Goal: Task Accomplishment & Management: Use online tool/utility

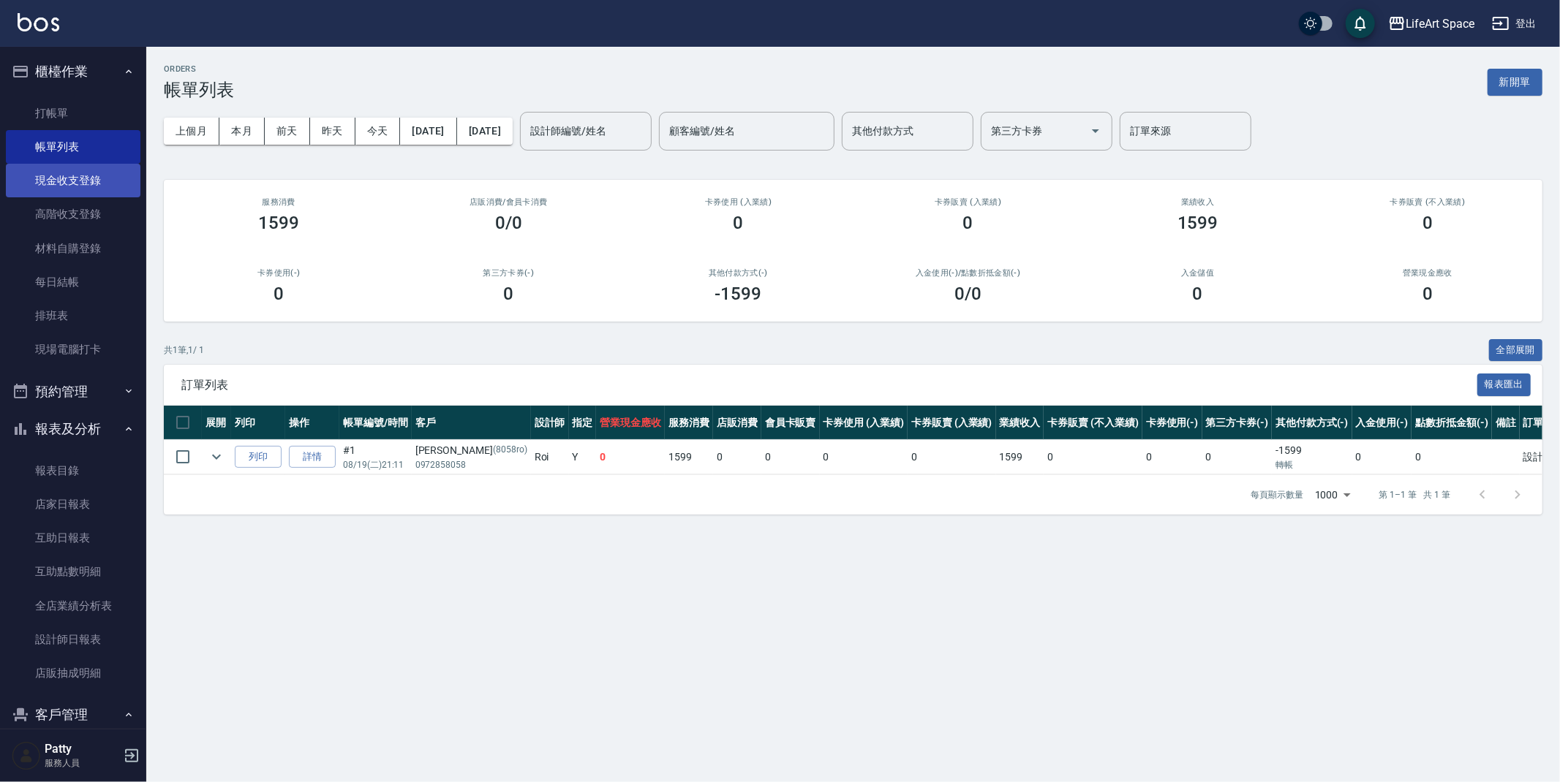
click at [79, 189] on link "現金收支登錄" at bounding box center [73, 181] width 135 height 34
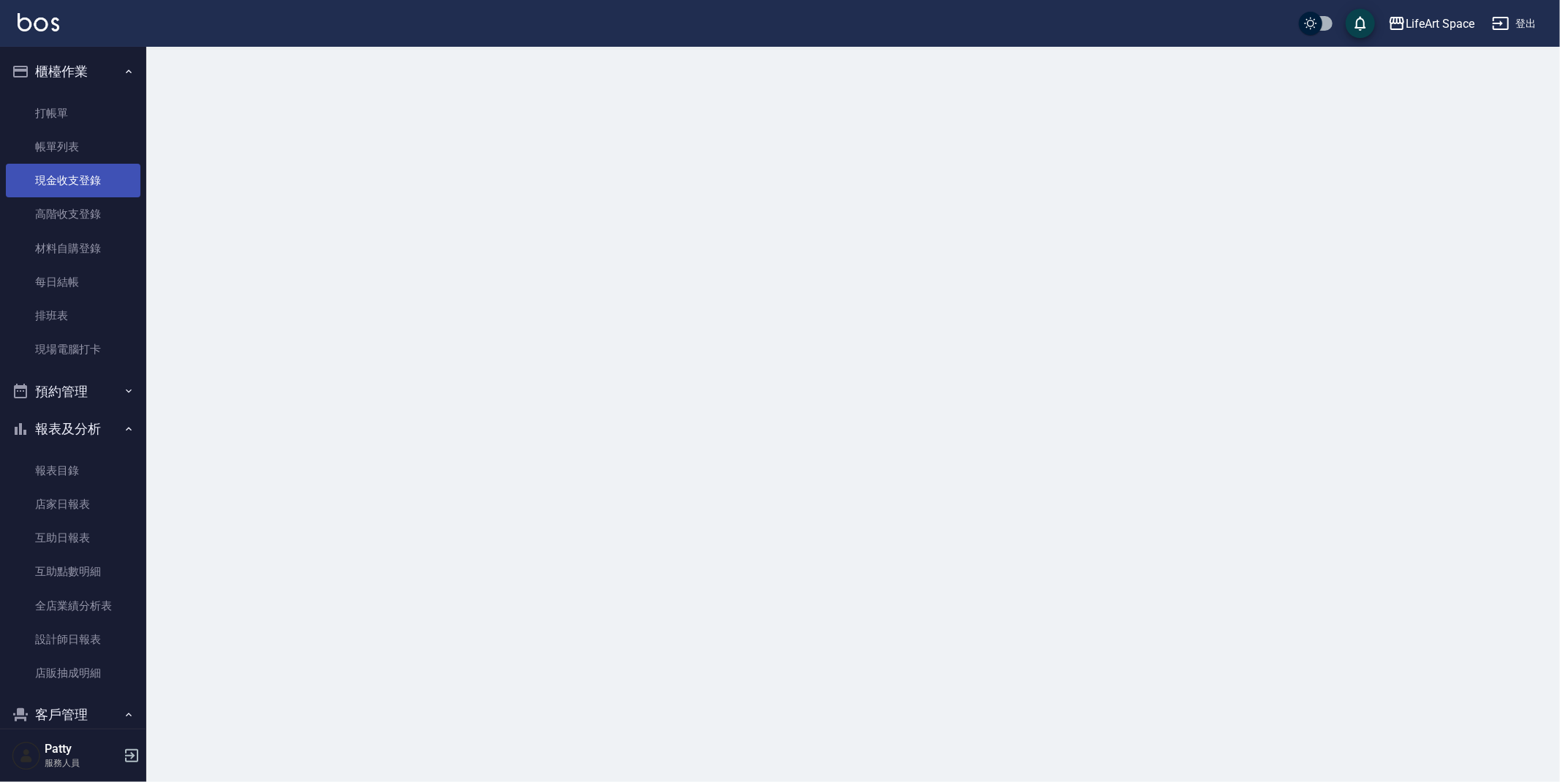
click at [80, 189] on link "現金收支登錄" at bounding box center [73, 181] width 135 height 34
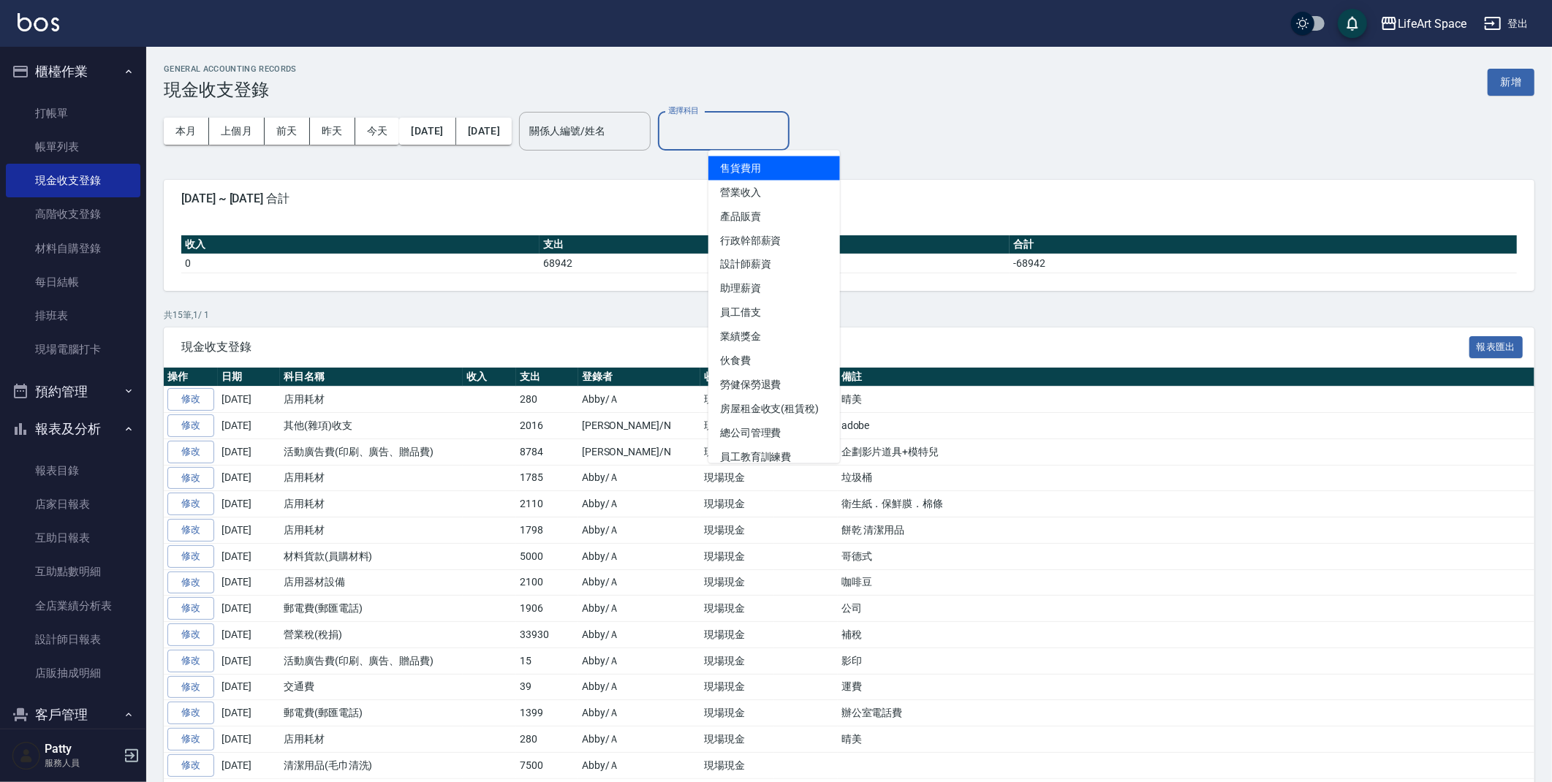
click at [774, 121] on input "選擇科目" at bounding box center [724, 131] width 118 height 26
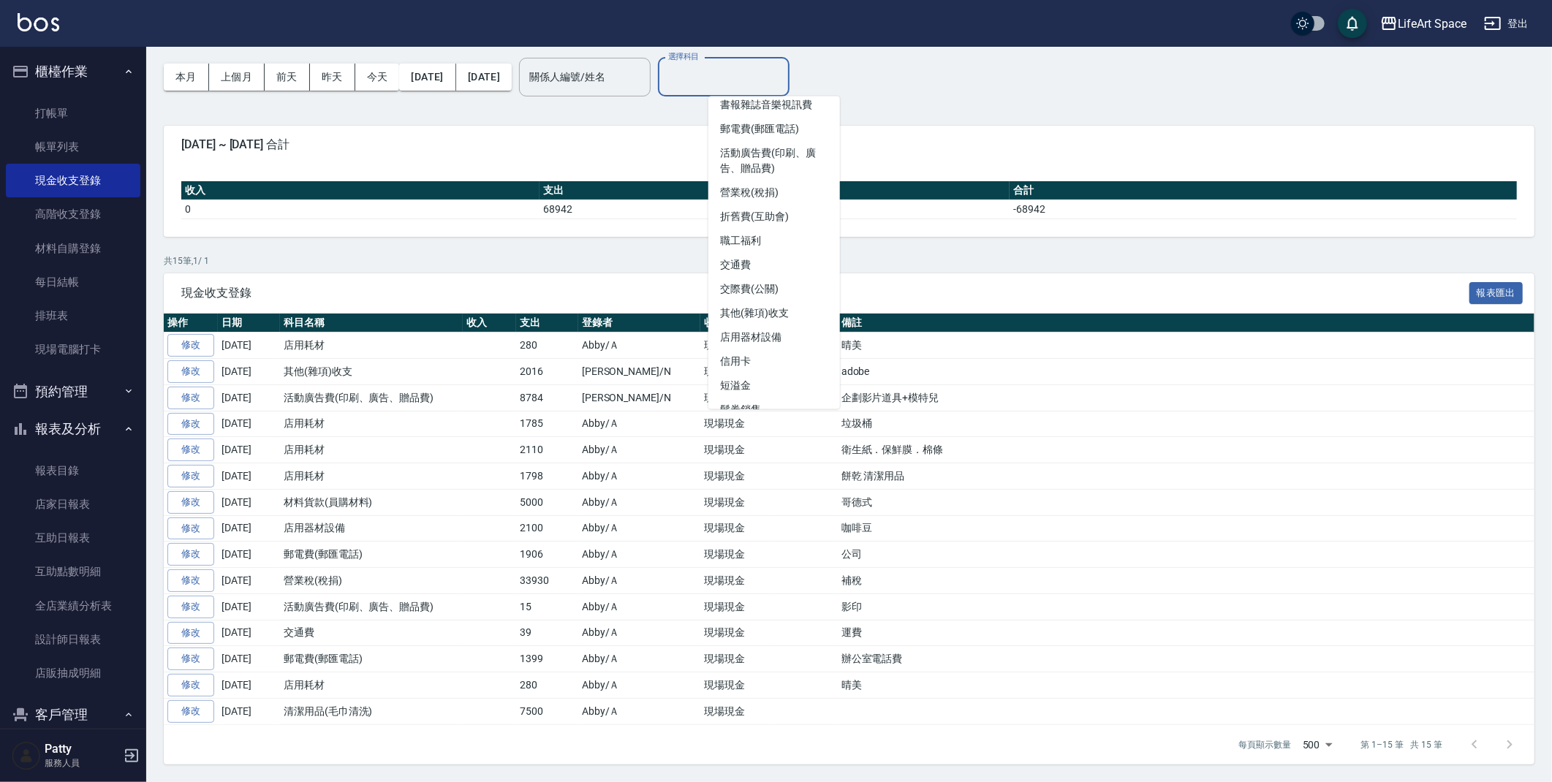
scroll to position [442, 0]
click at [779, 183] on li "營業稅(稅捐)" at bounding box center [774, 195] width 132 height 24
type input "營業稅(稅捐)"
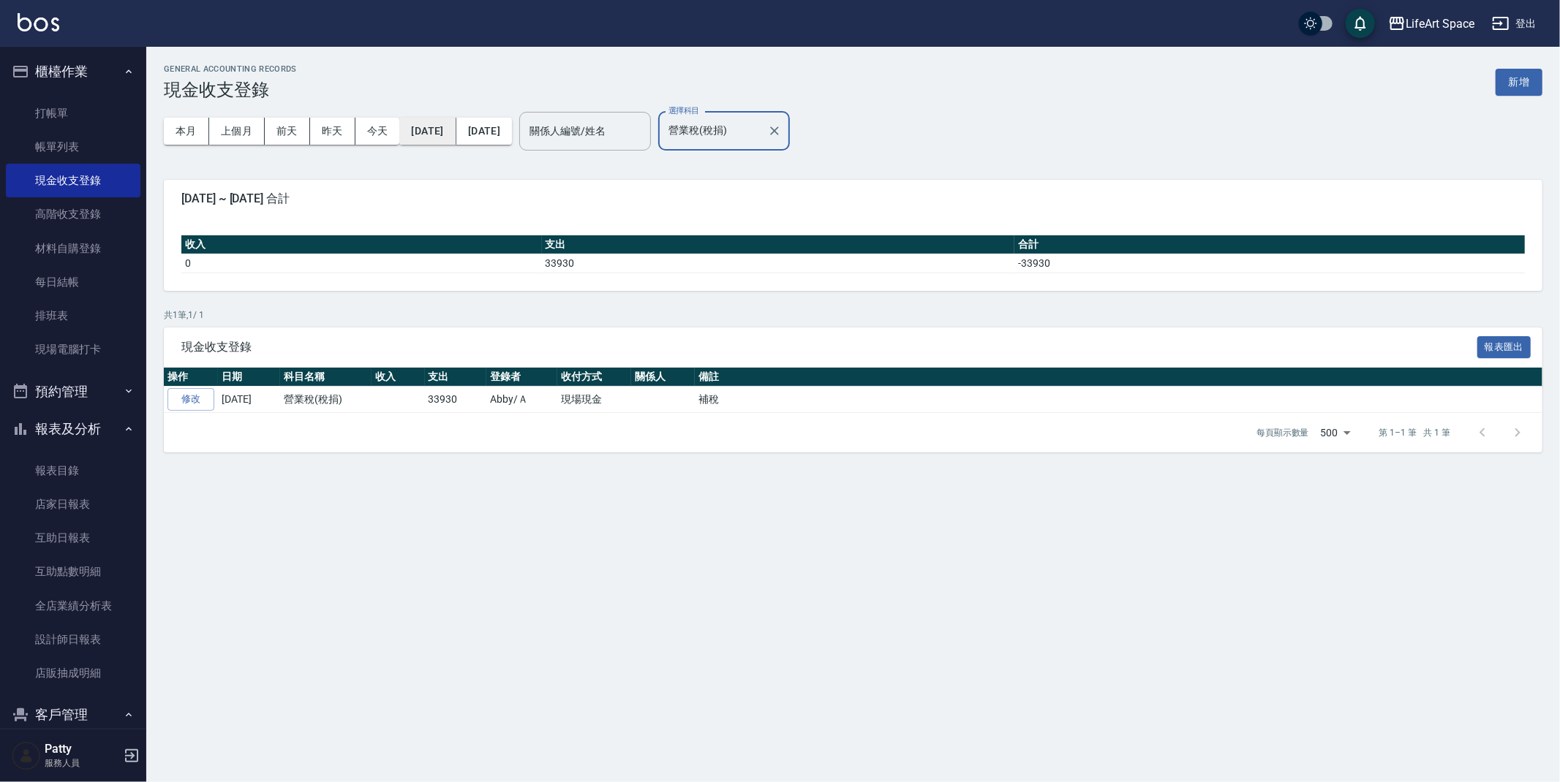
click at [453, 135] on button "[DATE]" at bounding box center [427, 131] width 56 height 27
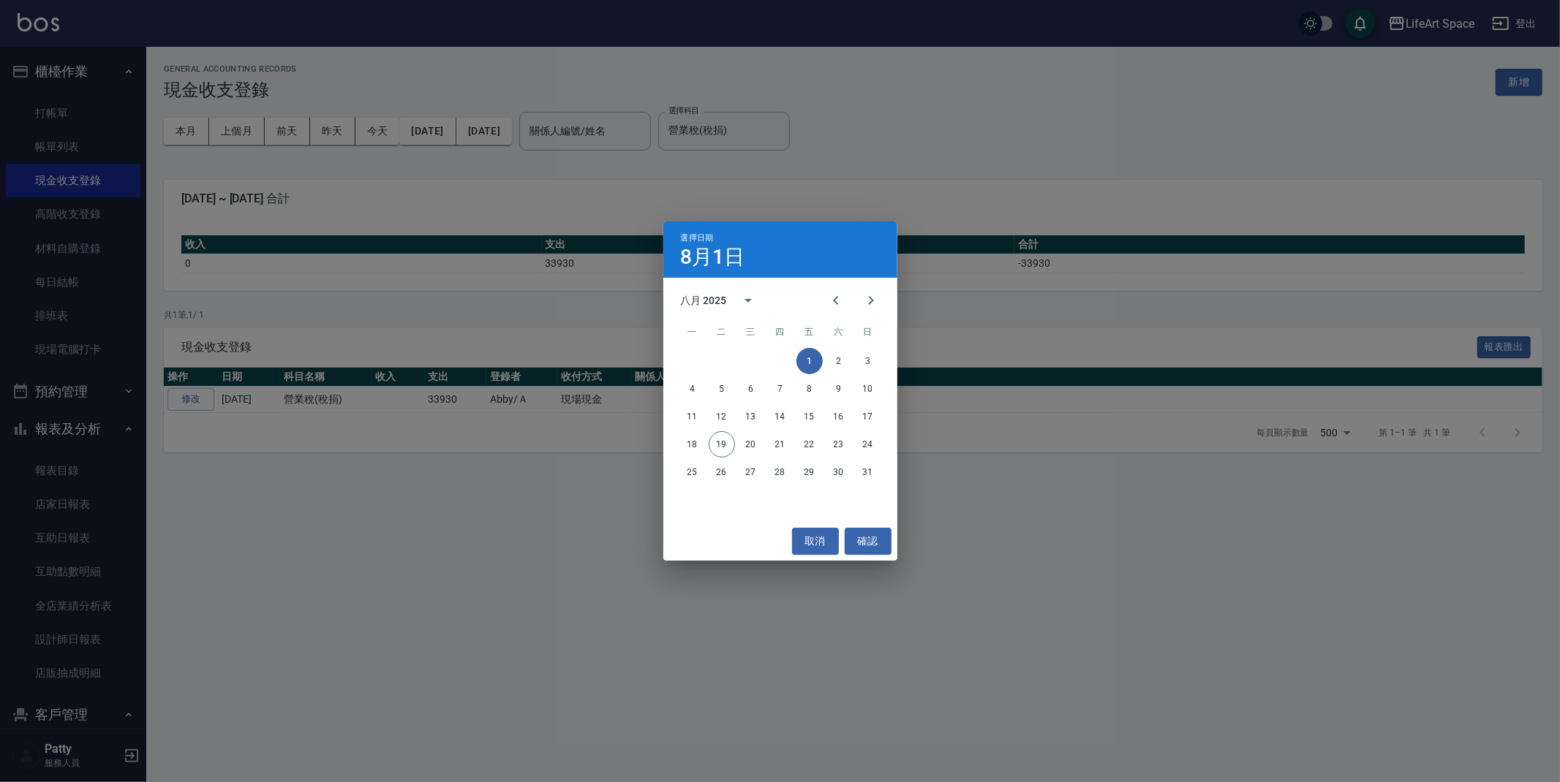
click at [722, 298] on div "八月 2025" at bounding box center [704, 300] width 46 height 15
click at [788, 427] on button "2024" at bounding box center [779, 421] width 53 height 26
click at [866, 539] on button "確認" at bounding box center [867, 541] width 47 height 27
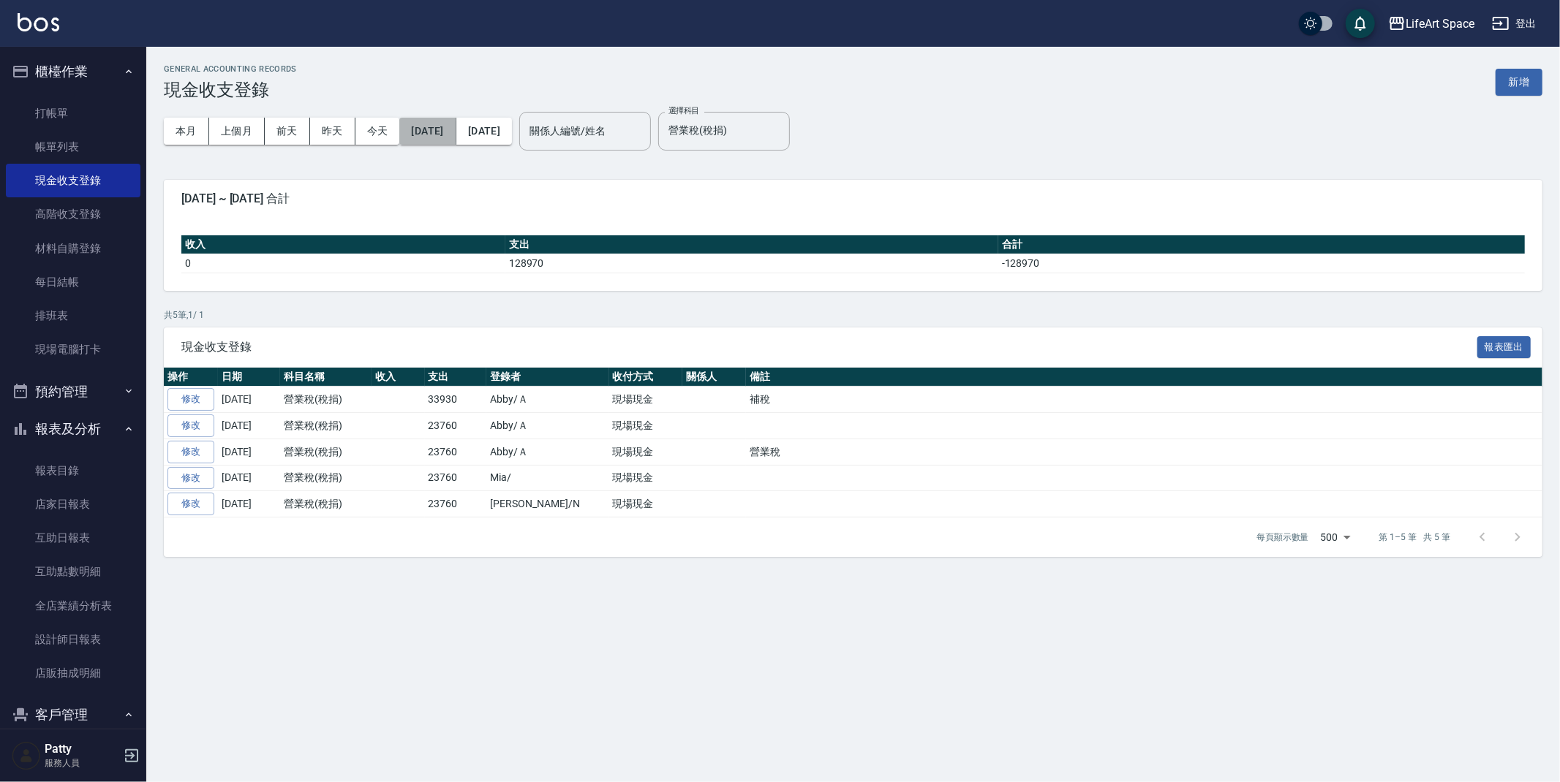
click at [443, 137] on button "[DATE]" at bounding box center [427, 131] width 56 height 27
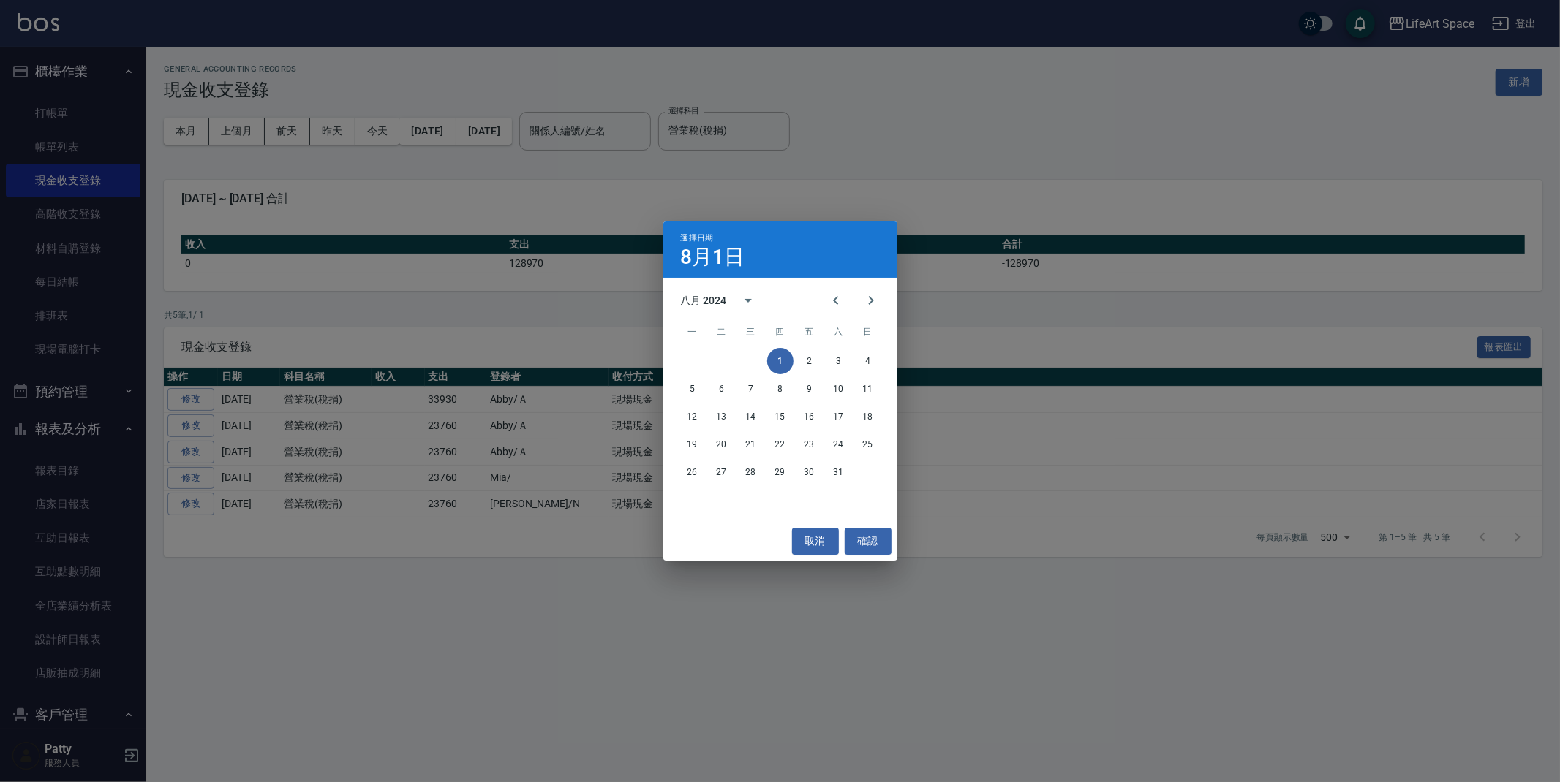
click at [533, 180] on div "選擇日期 [DATE] 八月 2024 一 二 三 四 五 六 日 1 2 3 4 5 6 7 8 9 10 11 12 13 14 15 16 17 18 …" at bounding box center [780, 391] width 1560 height 782
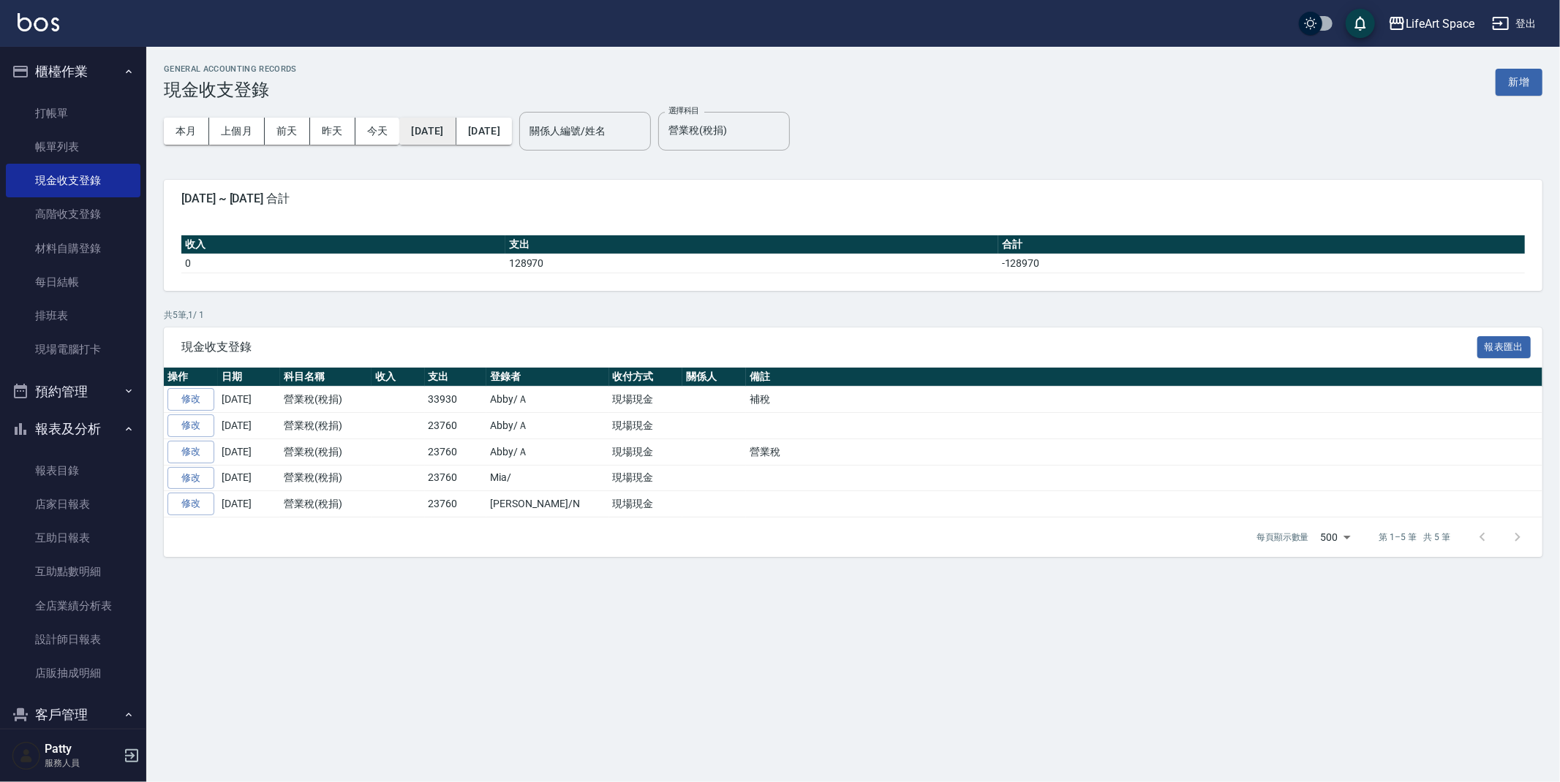
click at [456, 138] on button "[DATE]" at bounding box center [427, 131] width 56 height 27
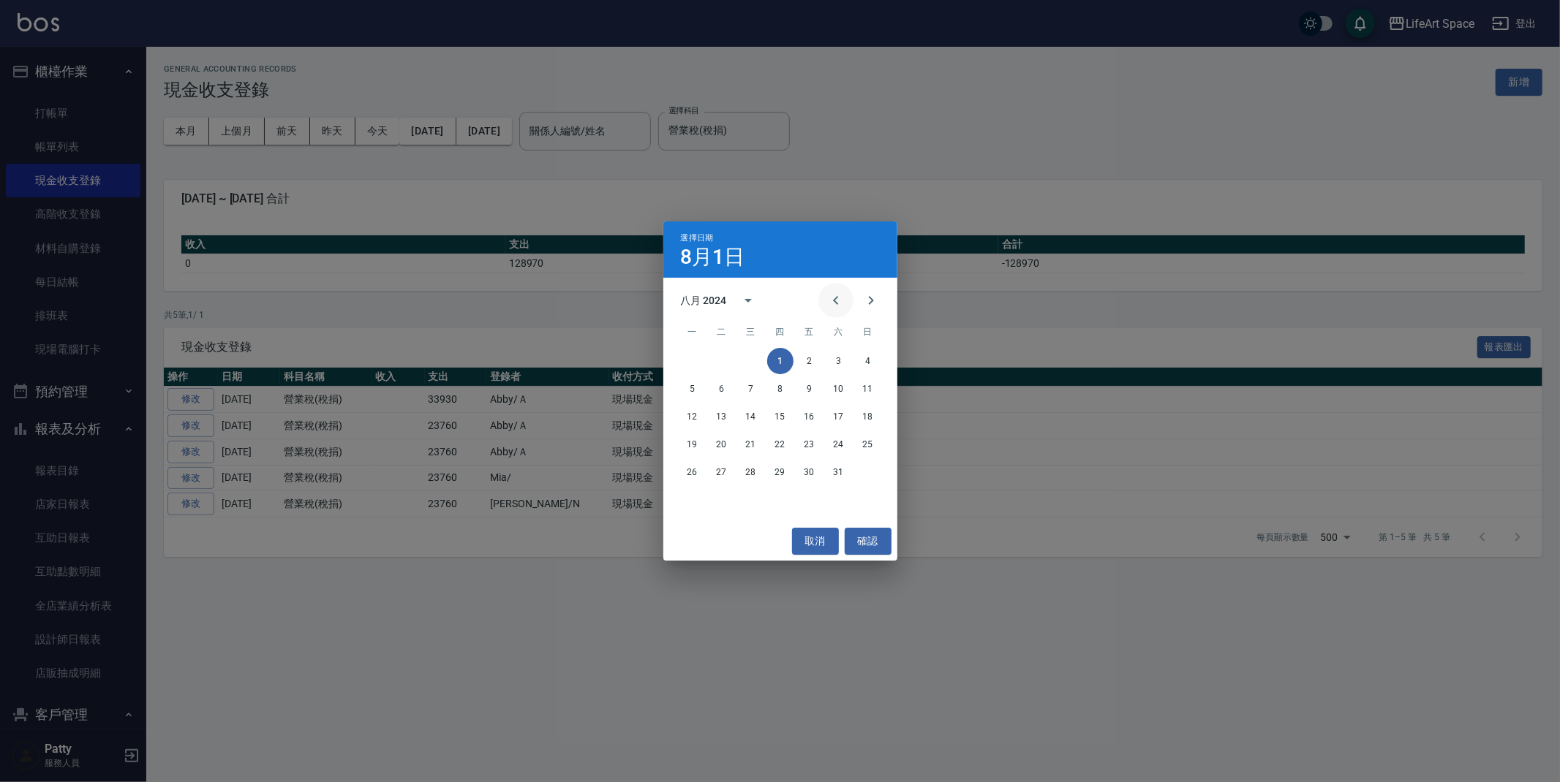
click at [842, 294] on icon "Previous month" at bounding box center [836, 301] width 18 height 18
click at [834, 294] on icon "Previous month" at bounding box center [836, 301] width 18 height 18
click at [834, 292] on icon "Previous month" at bounding box center [836, 301] width 18 height 18
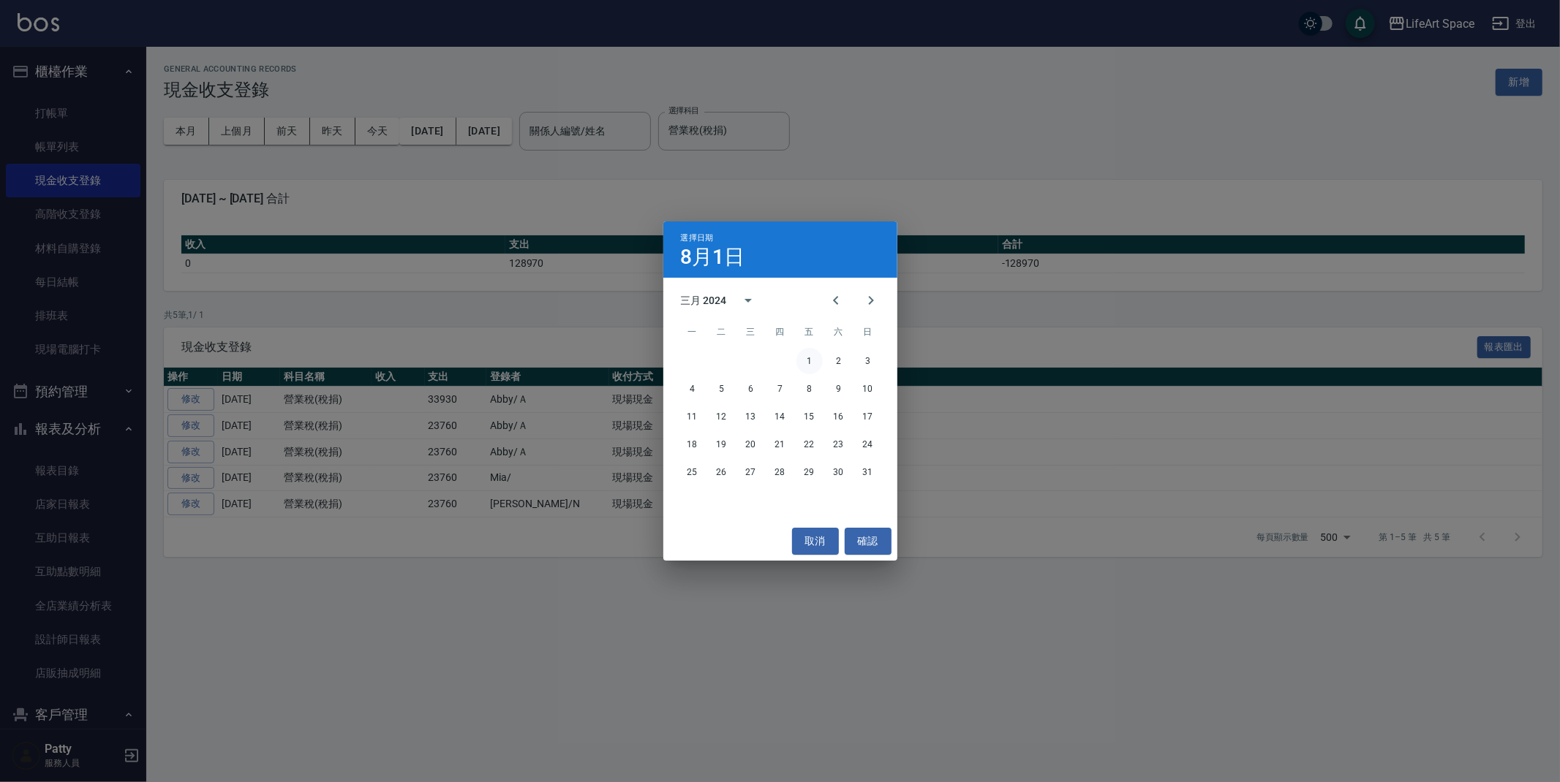
click at [812, 358] on button "1" at bounding box center [809, 361] width 26 height 26
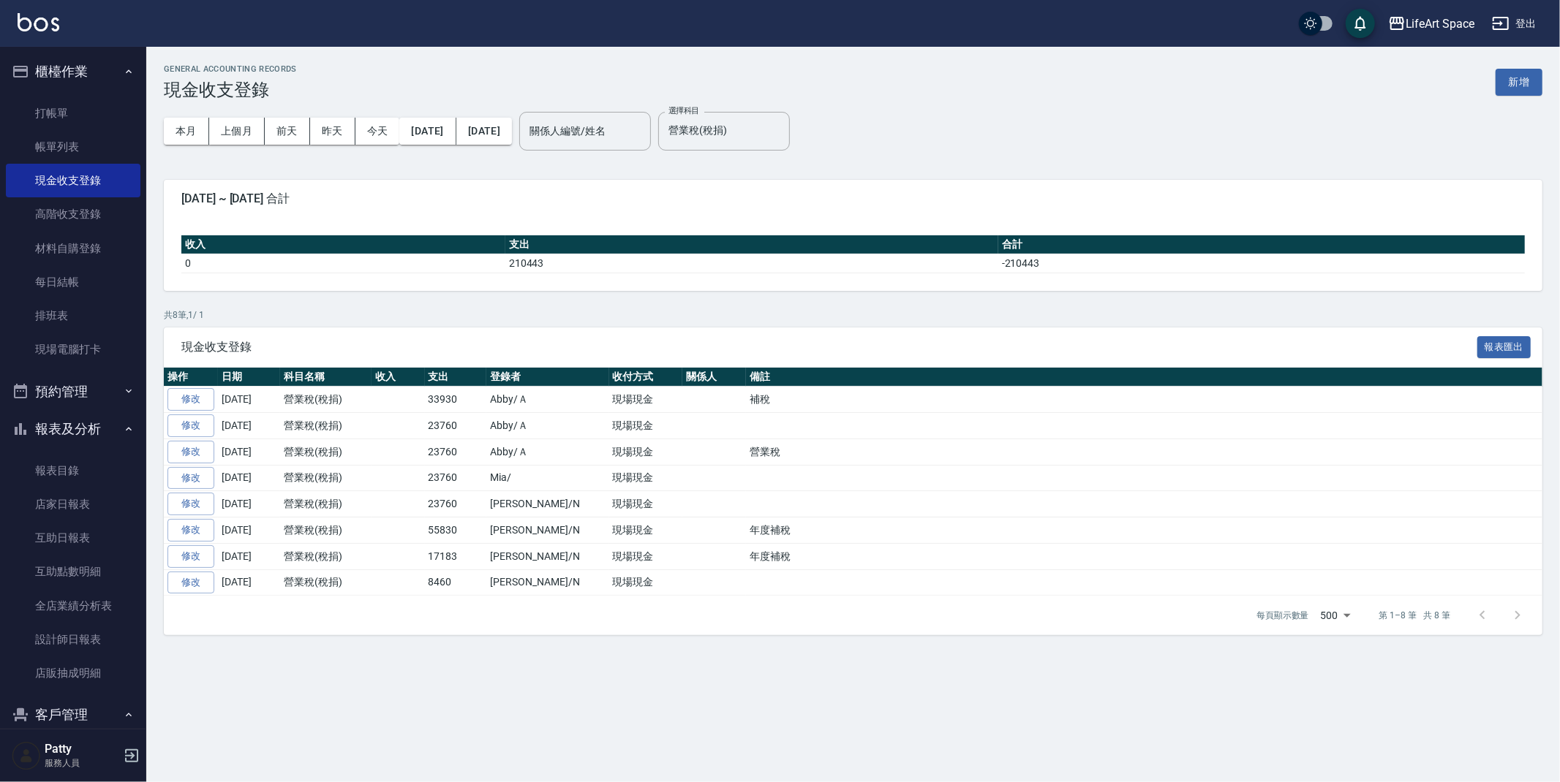
drag, startPoint x: 273, startPoint y: 481, endPoint x: 239, endPoint y: 469, distance: 35.6
click at [239, 469] on td "[DATE]" at bounding box center [249, 478] width 62 height 26
click at [269, 457] on td "[DATE]" at bounding box center [249, 452] width 62 height 26
click at [415, 472] on td at bounding box center [397, 478] width 53 height 26
click at [446, 127] on button "[DATE]" at bounding box center [427, 131] width 56 height 27
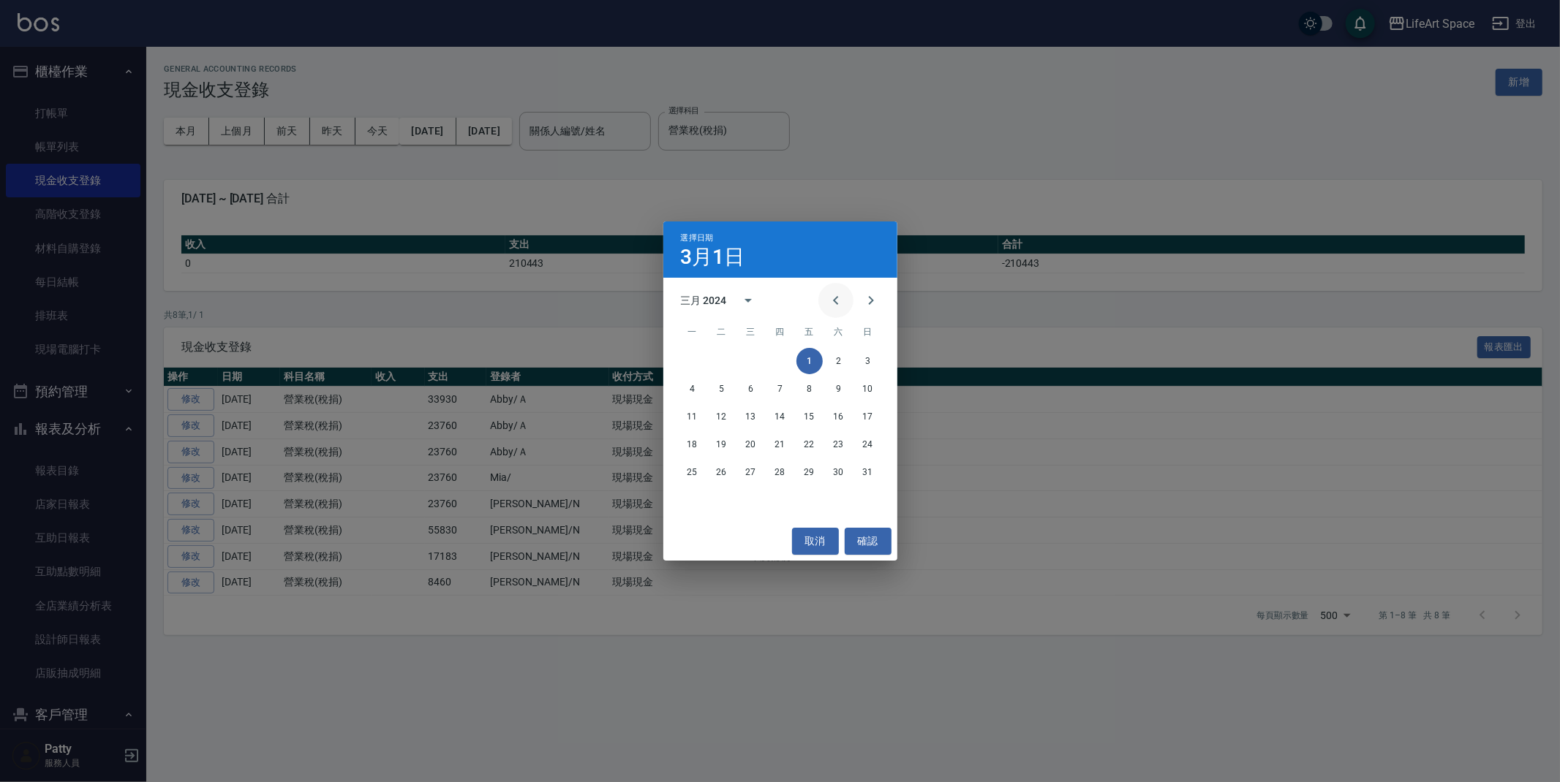
click at [840, 298] on icon "Previous month" at bounding box center [836, 301] width 18 height 18
click at [688, 367] on button "1" at bounding box center [692, 361] width 26 height 26
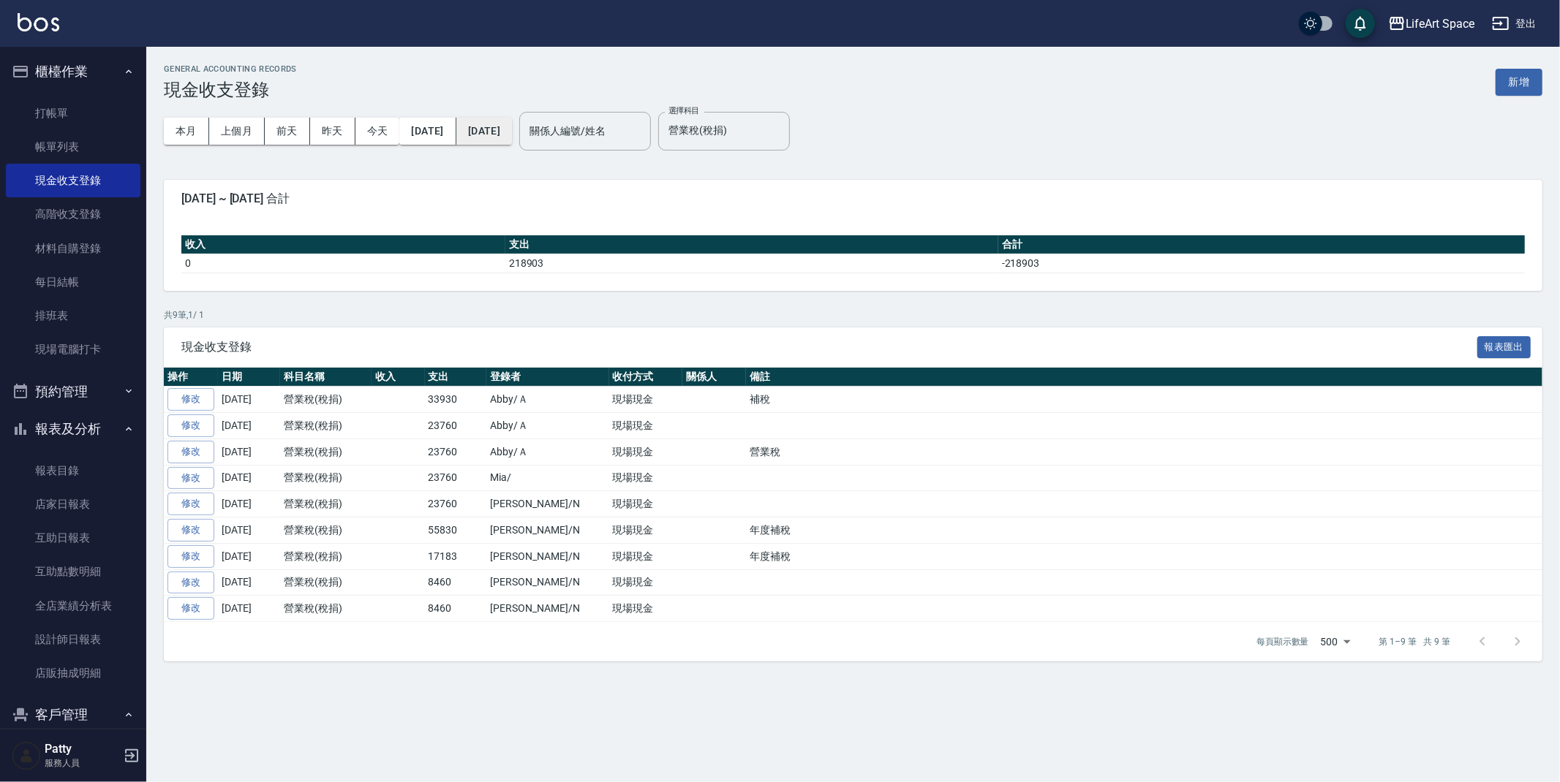
click at [507, 132] on button "[DATE]" at bounding box center [484, 131] width 56 height 27
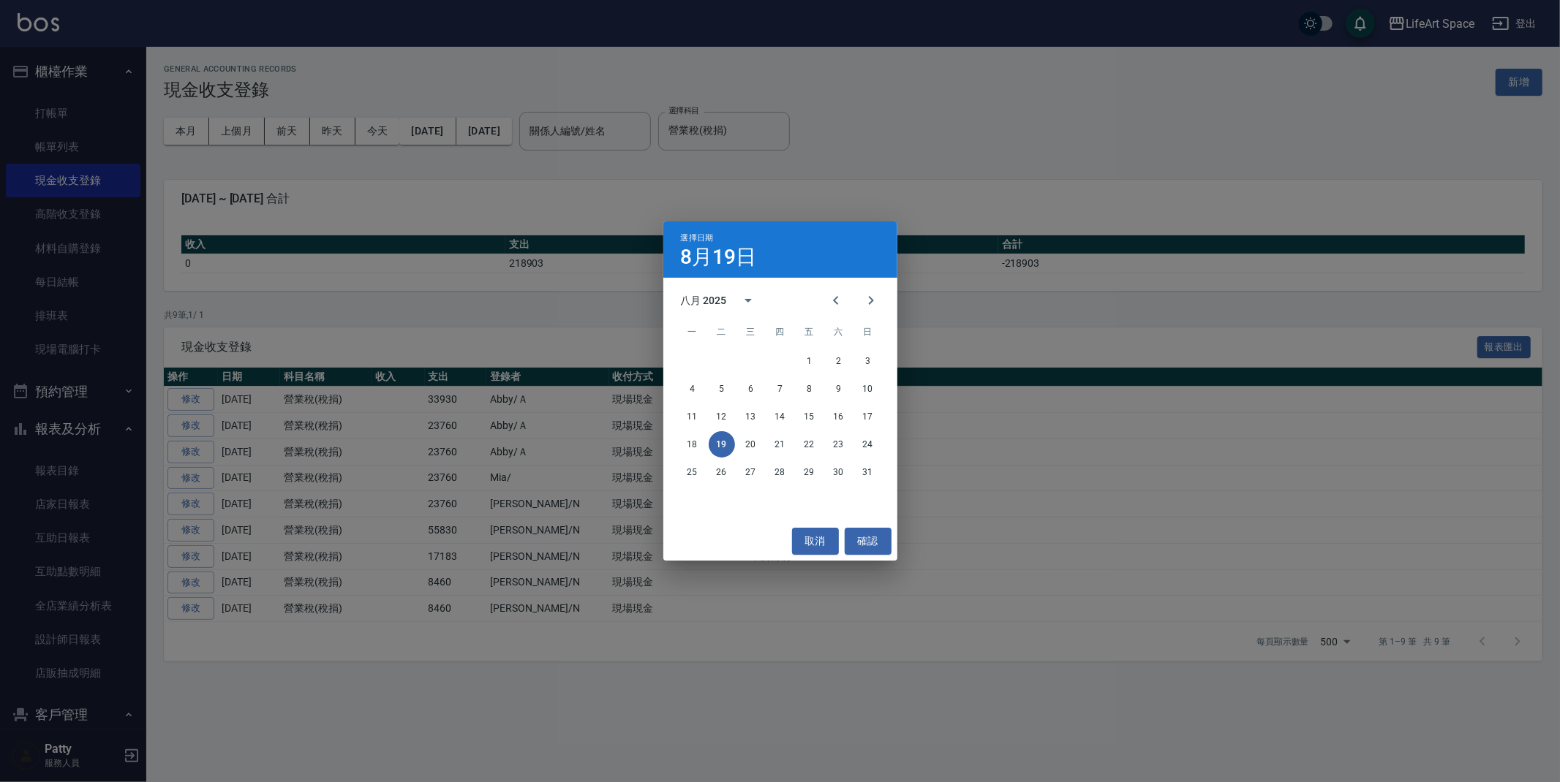
click at [521, 209] on div "選擇日期 [DATE] 八月 2025 一 二 三 四 五 六 日 1 2 3 4 5 6 7 8 9 10 11 12 13 14 15 16 17 18 …" at bounding box center [780, 391] width 1560 height 782
